Goal: Find specific page/section: Find specific page/section

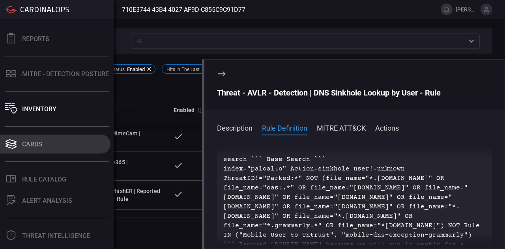
scroll to position [98, 0]
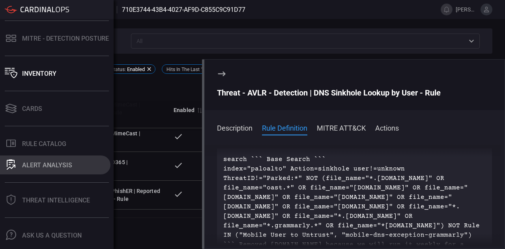
click at [35, 162] on div "ALERT ANALYSIS" at bounding box center [47, 164] width 50 height 7
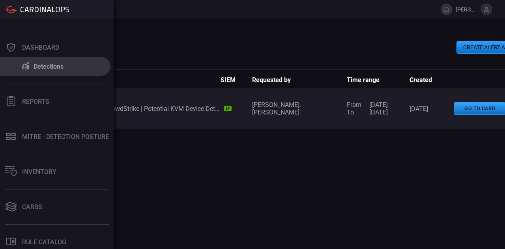
click at [50, 65] on div "Detections" at bounding box center [49, 66] width 30 height 7
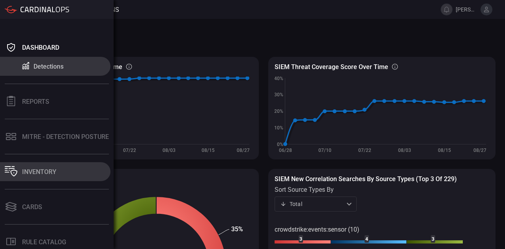
click at [43, 174] on div "Inventory" at bounding box center [39, 171] width 34 height 7
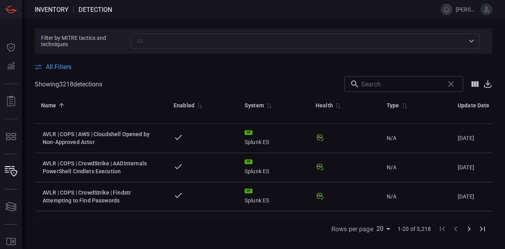
type button "/inventory"
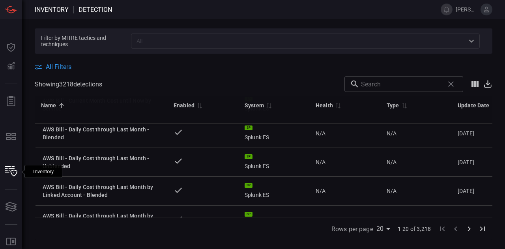
scroll to position [489, 0]
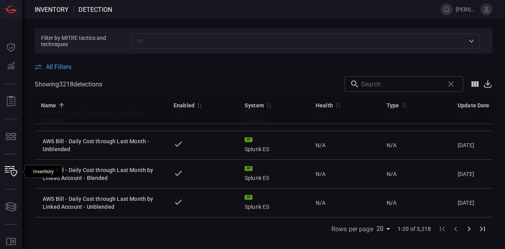
click at [387, 232] on body "Inventory Detection [PERSON_NAME].jadhav Dashboard Dashboard Detections Detecti…" at bounding box center [252, 124] width 505 height 249
click at [390, 237] on li "75" at bounding box center [385, 232] width 20 height 14
type input "75"
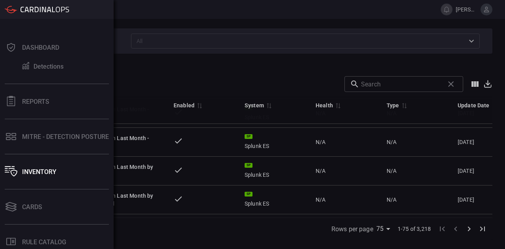
scroll to position [98, 0]
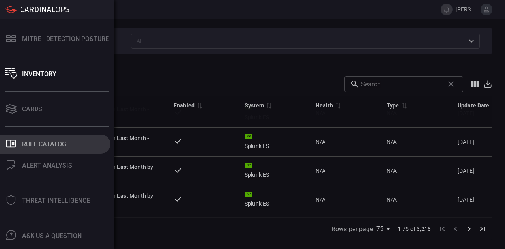
click at [48, 141] on div "Rule Catalog" at bounding box center [44, 143] width 44 height 7
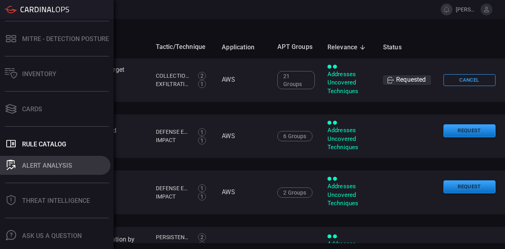
scroll to position [103, 0]
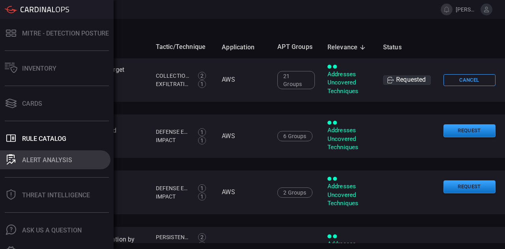
click at [32, 168] on button "ALERT ANALYSIS" at bounding box center [55, 159] width 110 height 19
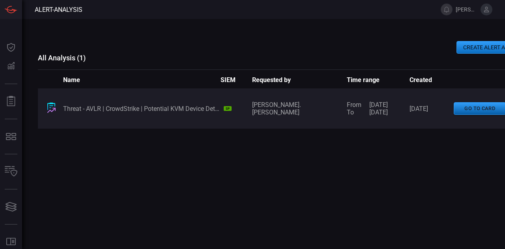
click at [485, 109] on button "go to card" at bounding box center [480, 108] width 52 height 13
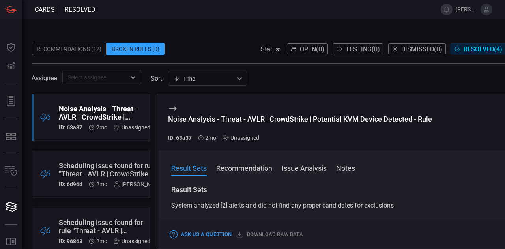
click at [82, 53] on div "Recommendations (12)" at bounding box center [69, 49] width 75 height 13
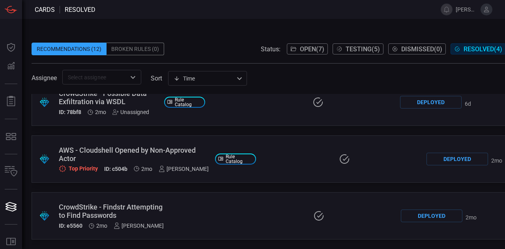
scroll to position [78, 0]
